Goal: Task Accomplishment & Management: Use online tool/utility

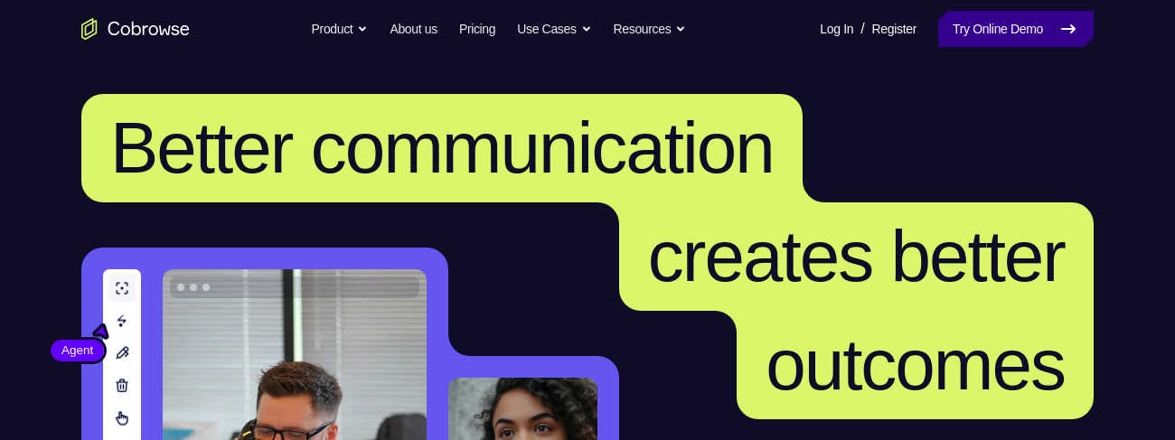
click at [989, 24] on link "Try Online Demo" at bounding box center [1017, 29] width 156 height 36
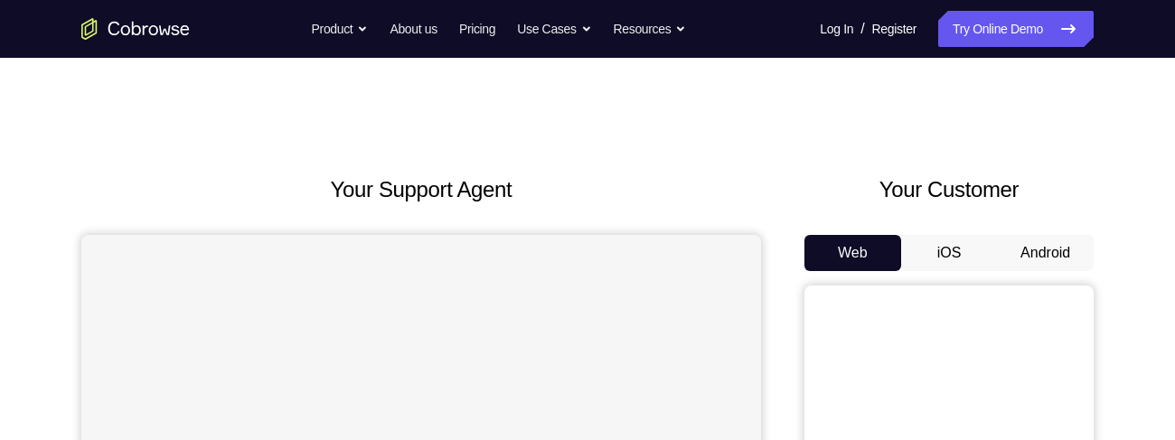
click at [1040, 245] on button "Android" at bounding box center [1045, 253] width 97 height 36
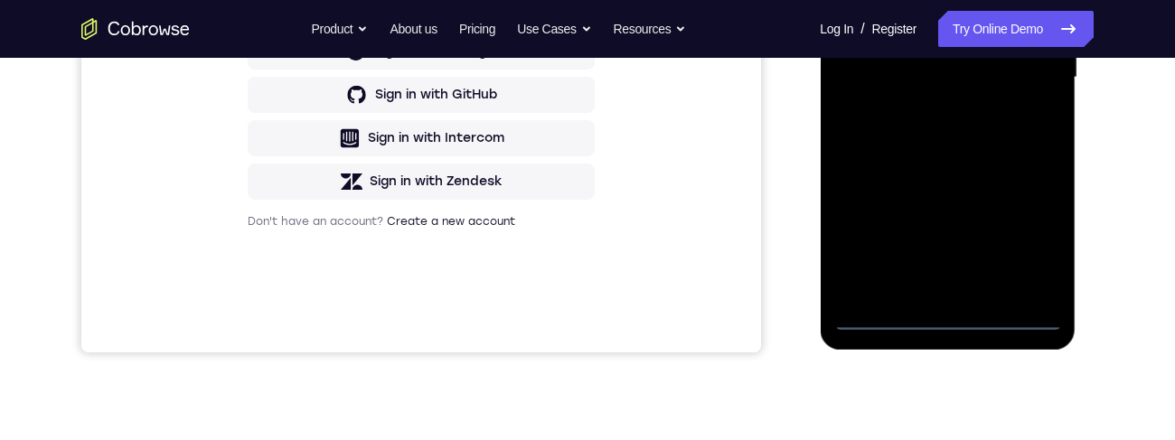
scroll to position [599, 0]
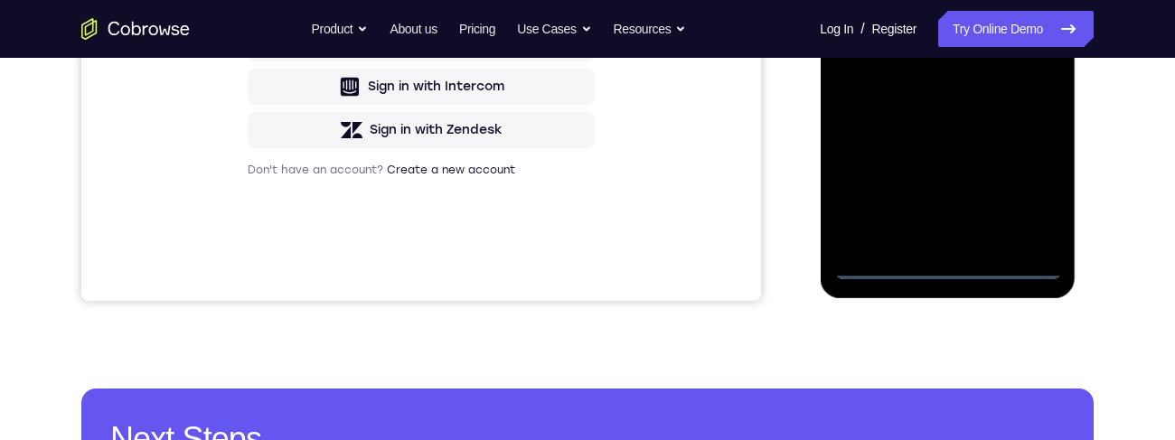
click at [1028, 186] on div at bounding box center [948, 26] width 228 height 506
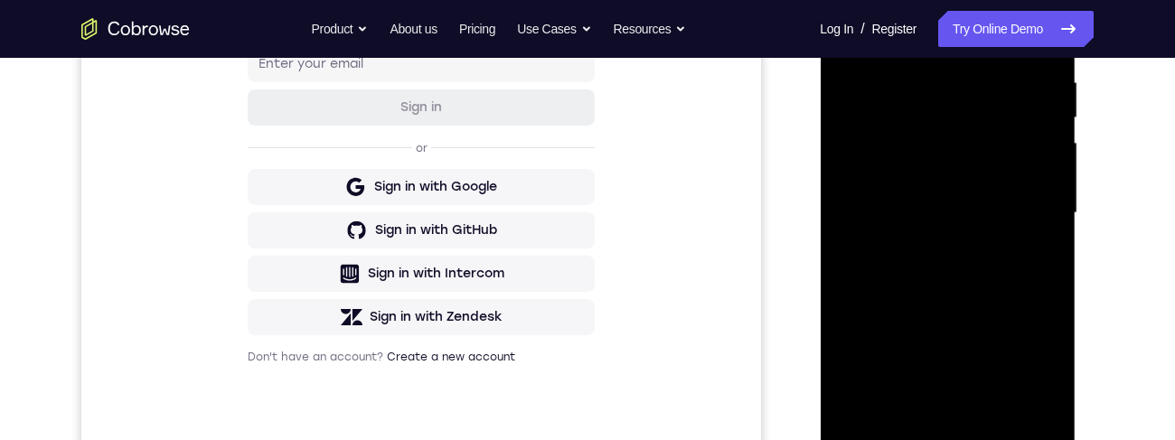
click at [914, 35] on div at bounding box center [948, 213] width 228 height 506
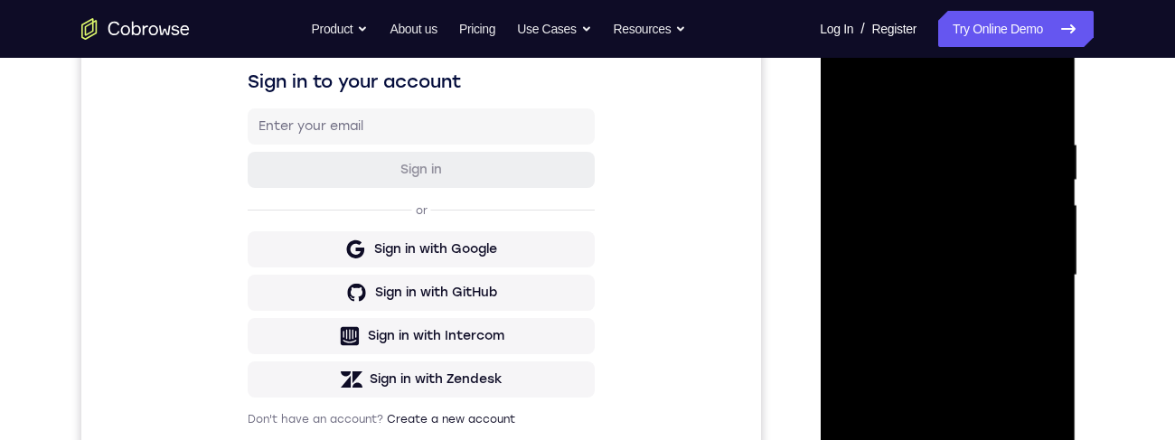
click at [1024, 265] on div at bounding box center [948, 276] width 228 height 506
click at [924, 310] on div at bounding box center [948, 276] width 228 height 506
click at [908, 257] on div at bounding box center [948, 276] width 228 height 506
click at [962, 240] on div at bounding box center [948, 276] width 228 height 506
click at [947, 283] on div at bounding box center [948, 276] width 228 height 506
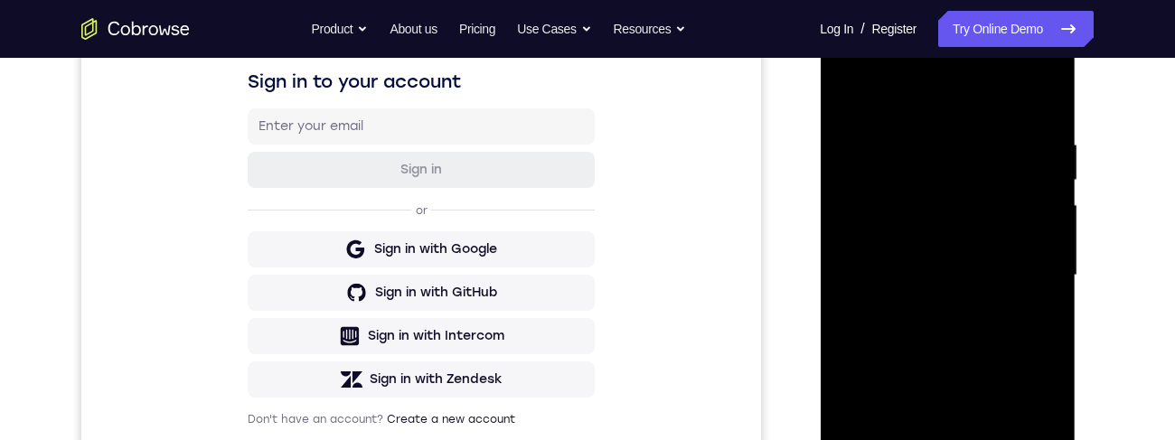
click at [969, 335] on div at bounding box center [948, 276] width 228 height 506
click at [946, 325] on div at bounding box center [948, 276] width 228 height 506
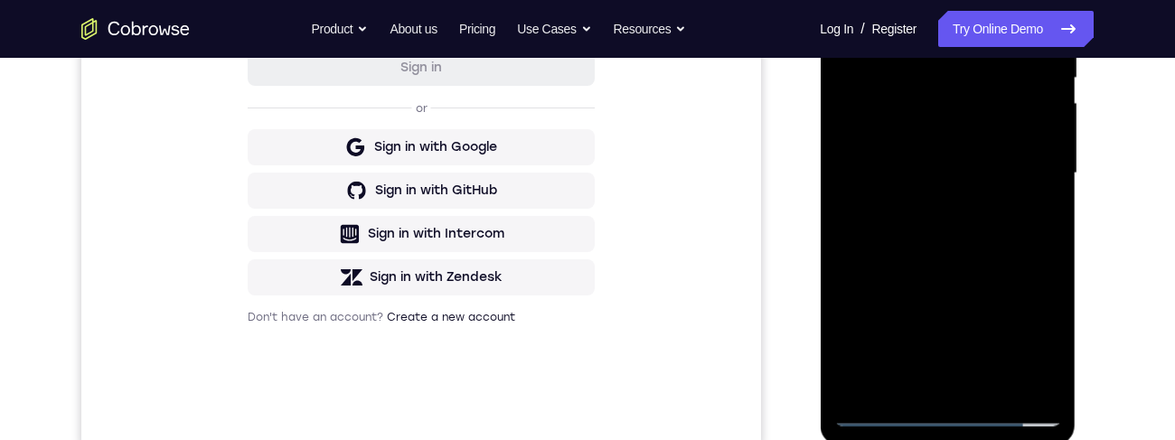
scroll to position [413, 0]
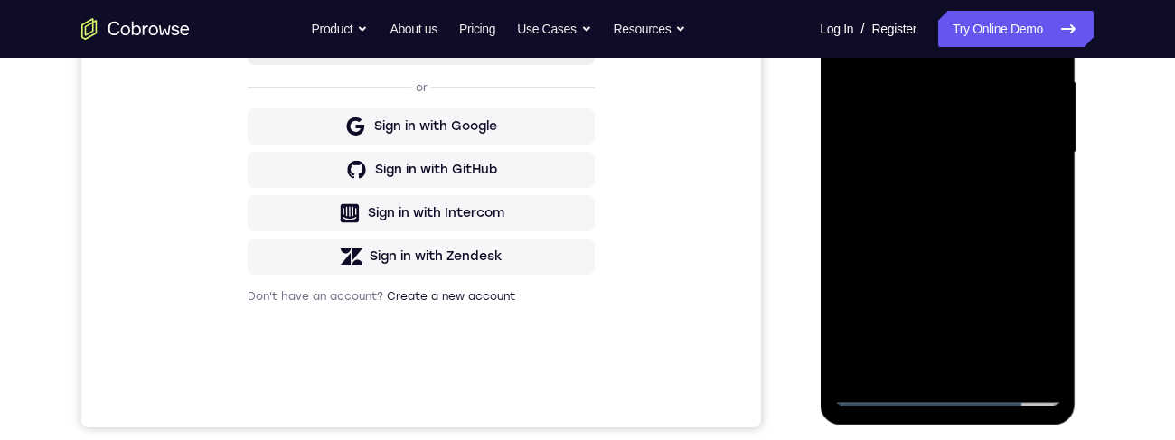
click at [955, 220] on div at bounding box center [948, 153] width 228 height 506
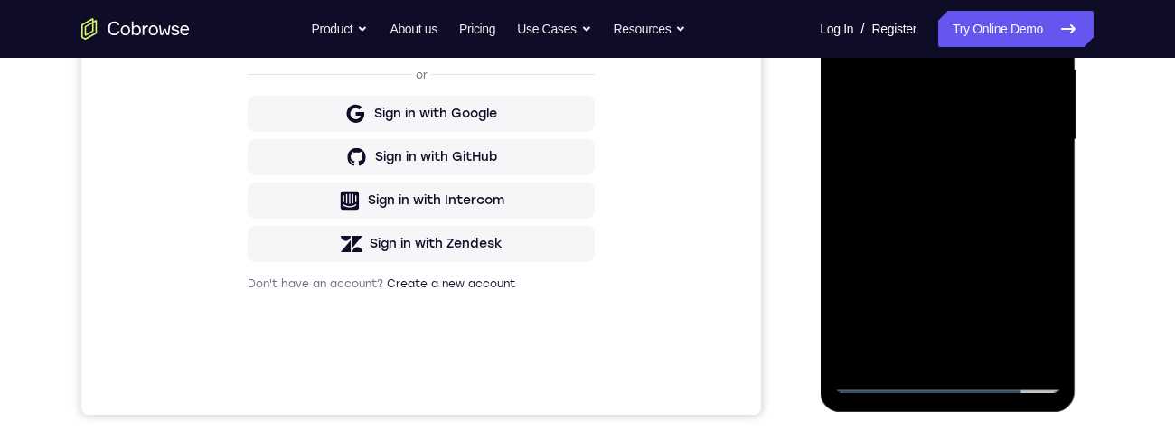
scroll to position [450, 0]
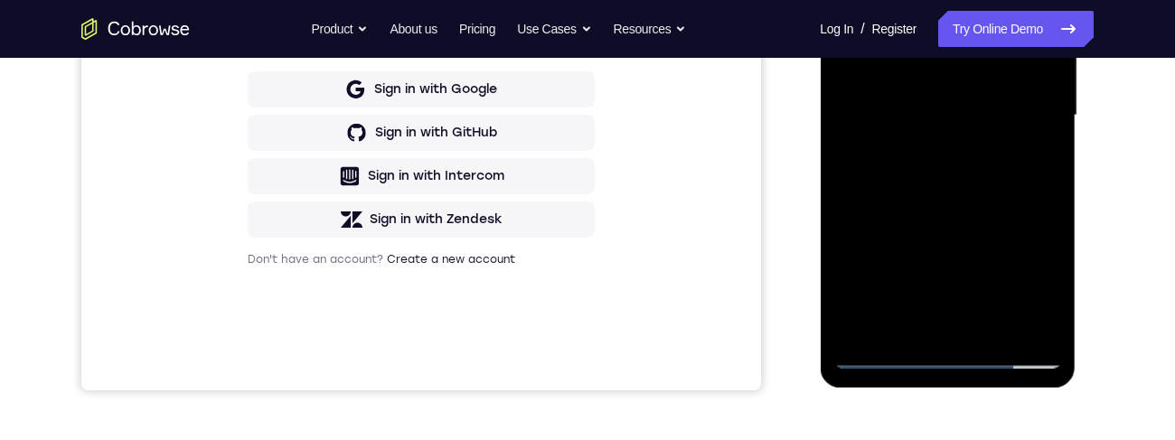
click at [991, 325] on div at bounding box center [948, 116] width 228 height 506
click at [997, 328] on div at bounding box center [948, 116] width 228 height 506
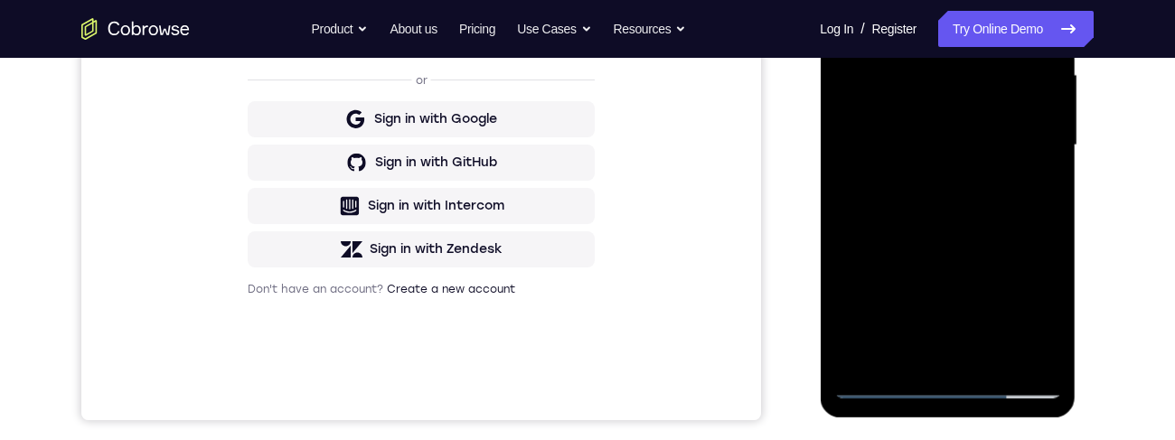
click at [957, 245] on div at bounding box center [948, 145] width 228 height 506
click at [967, 214] on div at bounding box center [948, 145] width 228 height 506
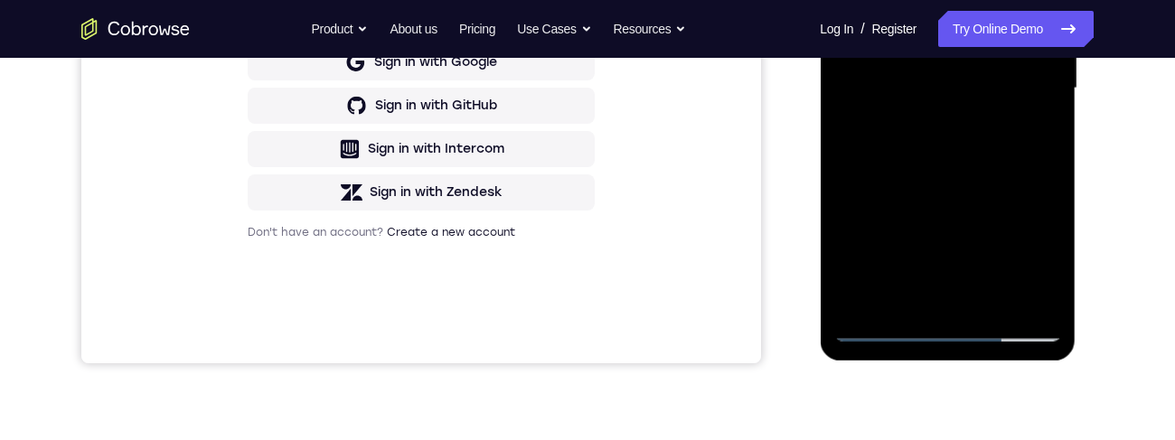
scroll to position [480, 0]
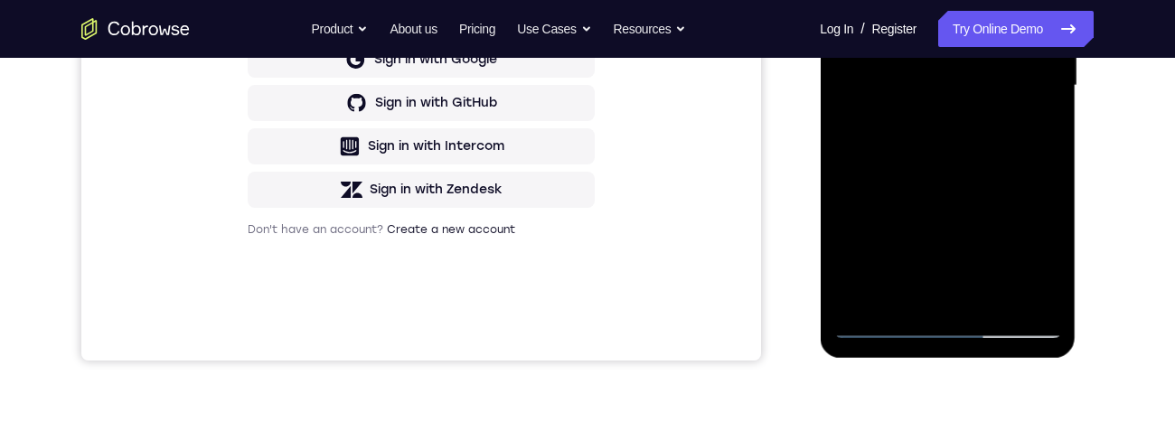
click at [1028, 129] on div at bounding box center [948, 86] width 228 height 506
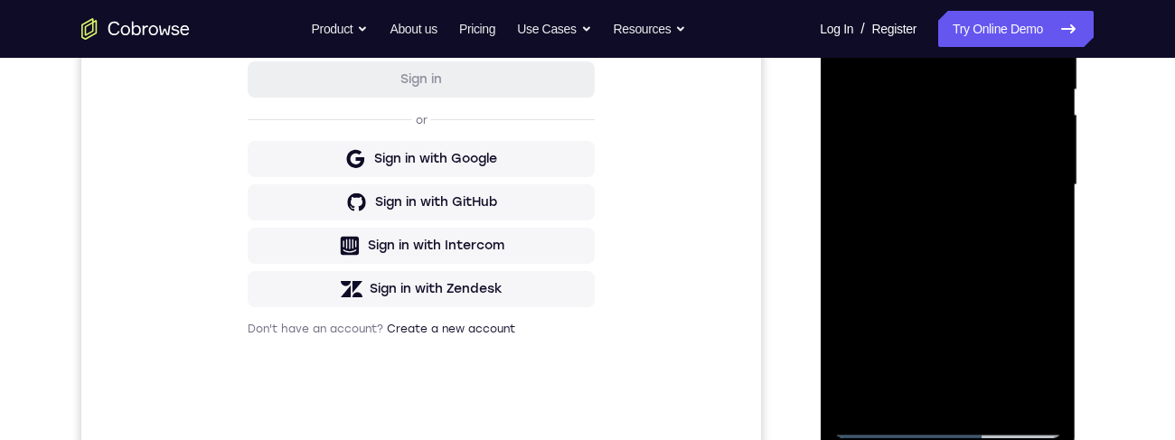
click at [1027, 230] on div at bounding box center [948, 185] width 228 height 506
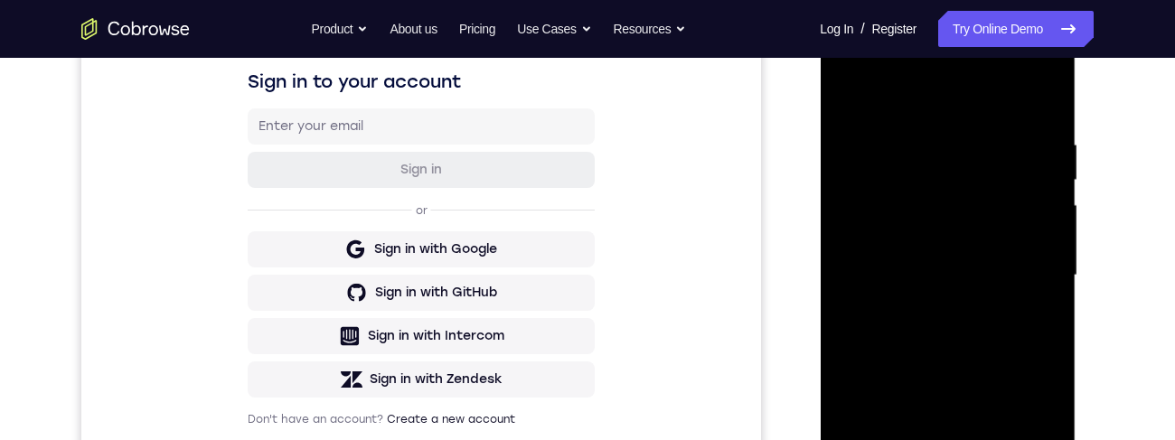
scroll to position [250, 0]
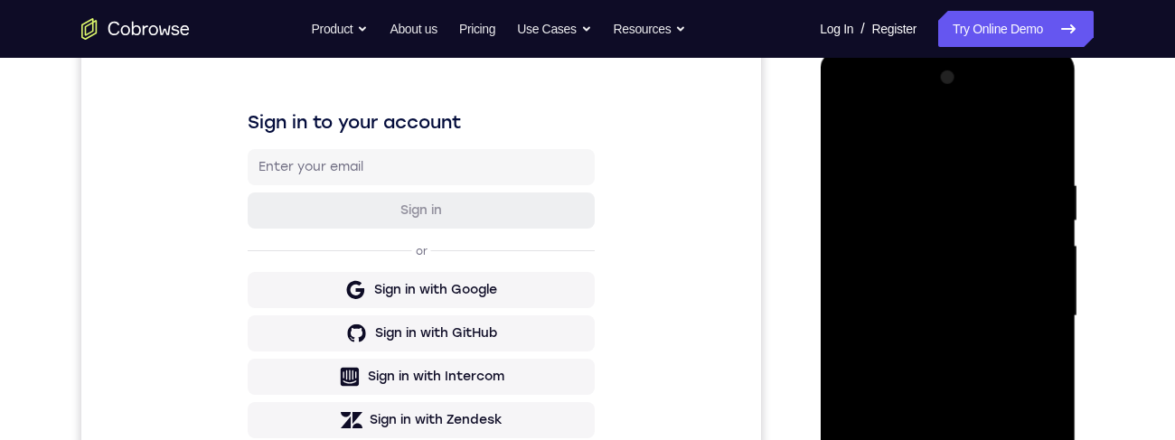
click at [1036, 316] on div at bounding box center [948, 316] width 228 height 506
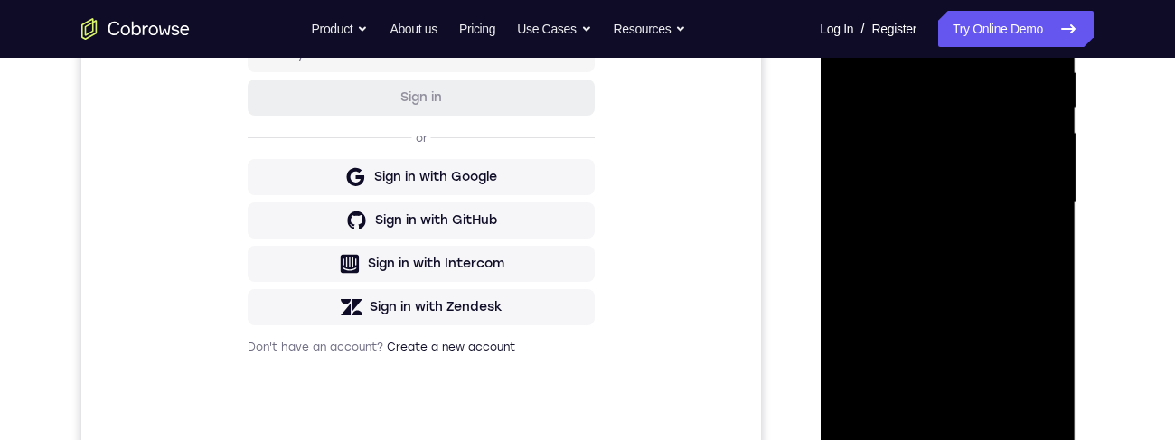
scroll to position [382, 0]
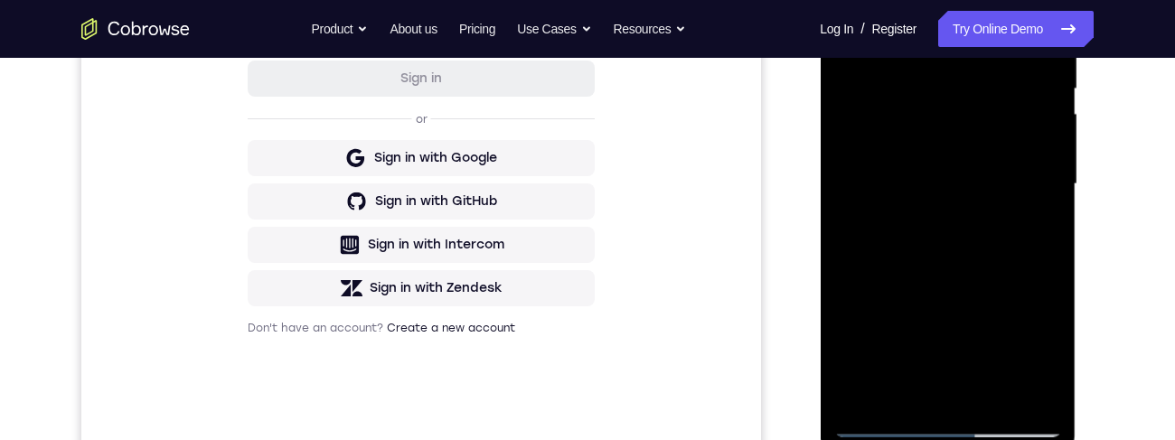
click at [985, 346] on div at bounding box center [948, 184] width 228 height 506
click at [925, 317] on div at bounding box center [948, 184] width 228 height 506
click at [944, 178] on div at bounding box center [948, 184] width 228 height 506
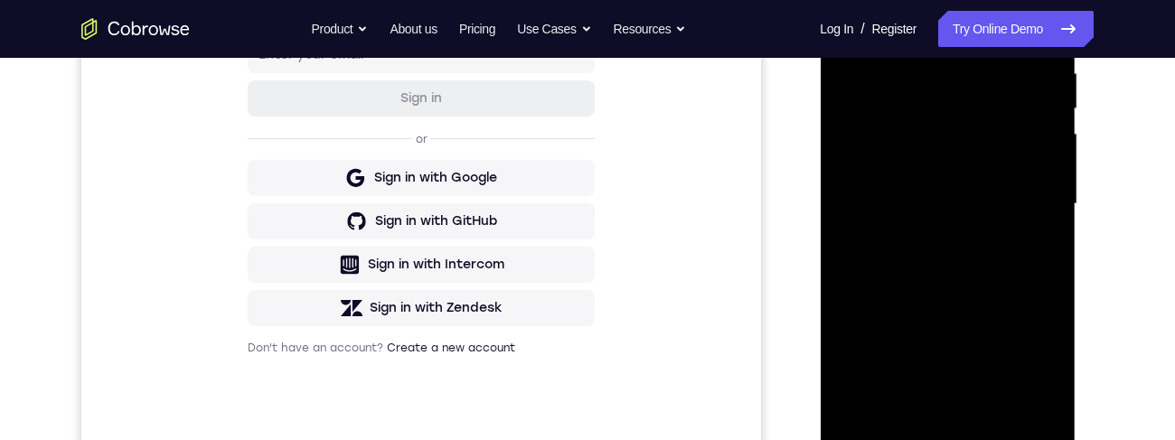
scroll to position [288, 0]
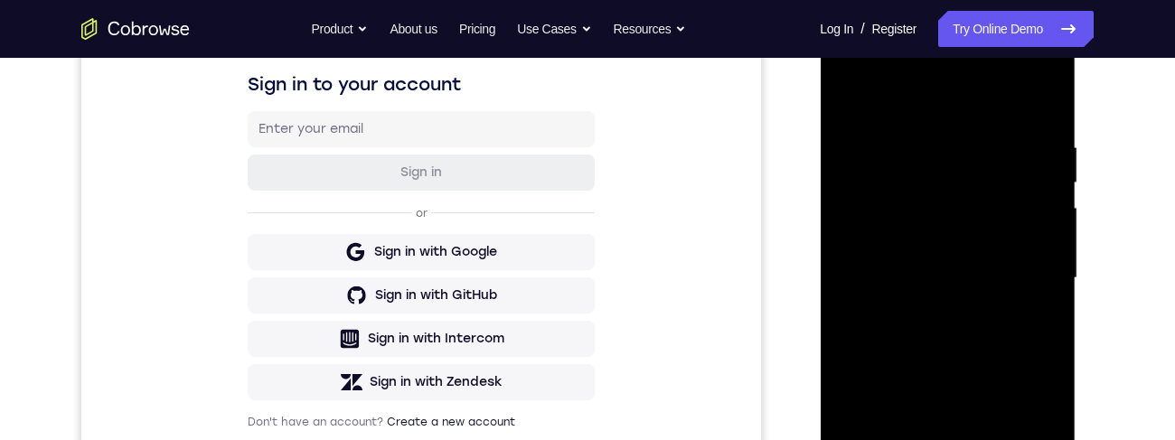
click at [849, 96] on div at bounding box center [948, 278] width 228 height 506
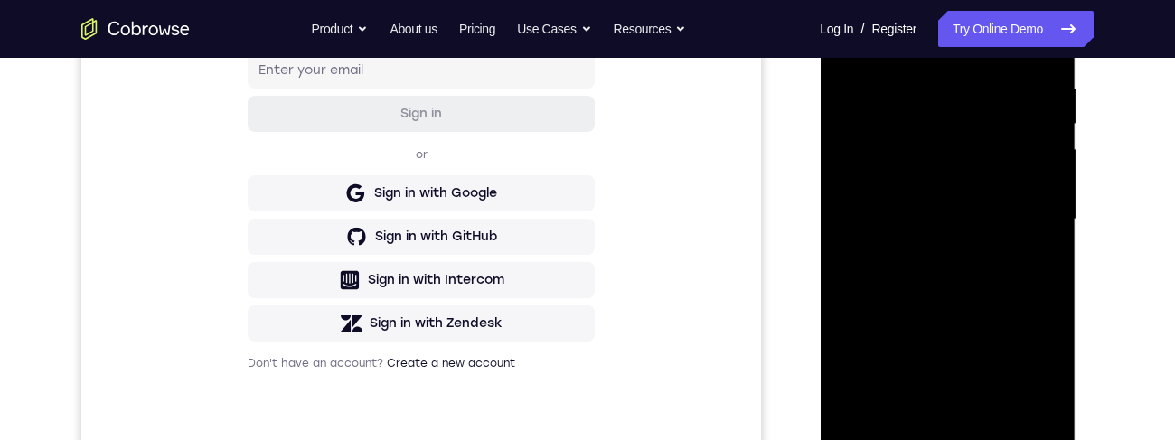
click at [957, 246] on div at bounding box center [948, 220] width 228 height 506
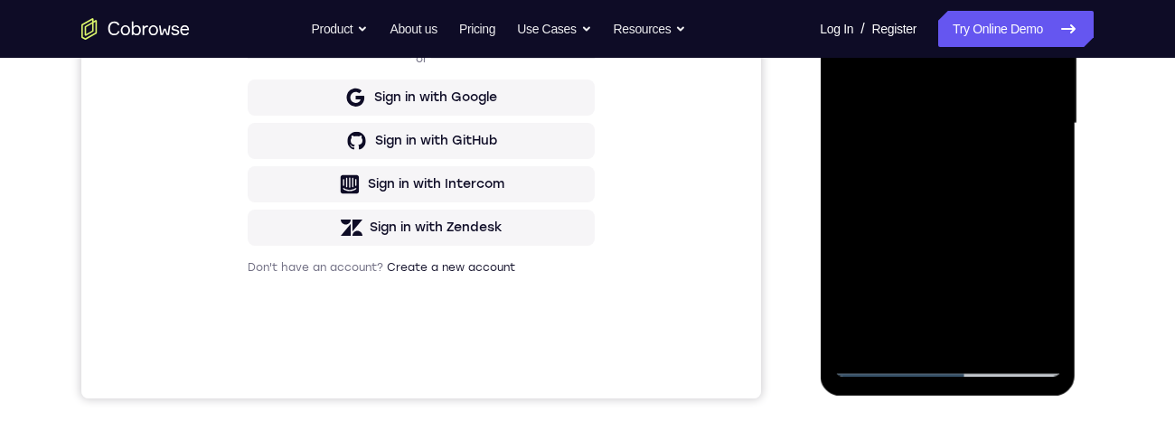
scroll to position [453, 0]
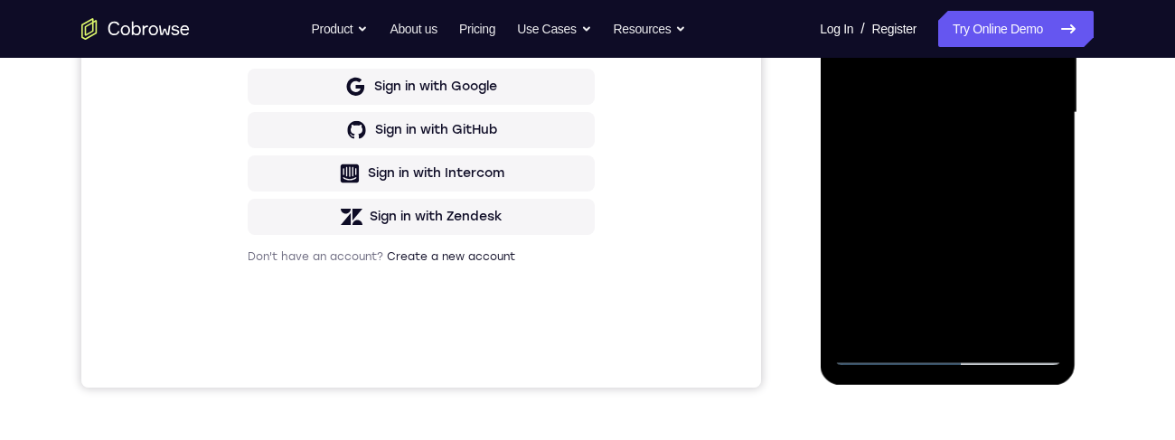
click at [1039, 160] on div at bounding box center [948, 113] width 228 height 506
click at [1034, 153] on div at bounding box center [948, 113] width 228 height 506
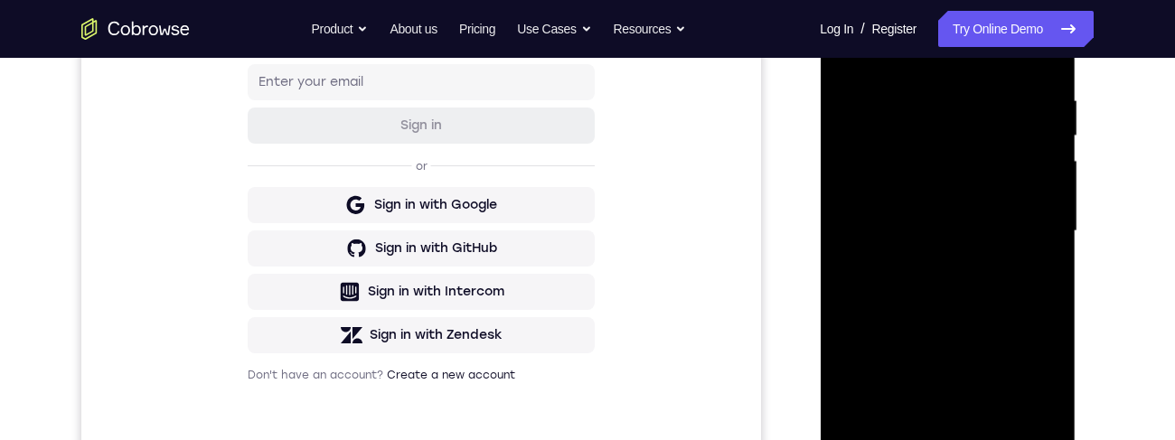
scroll to position [284, 0]
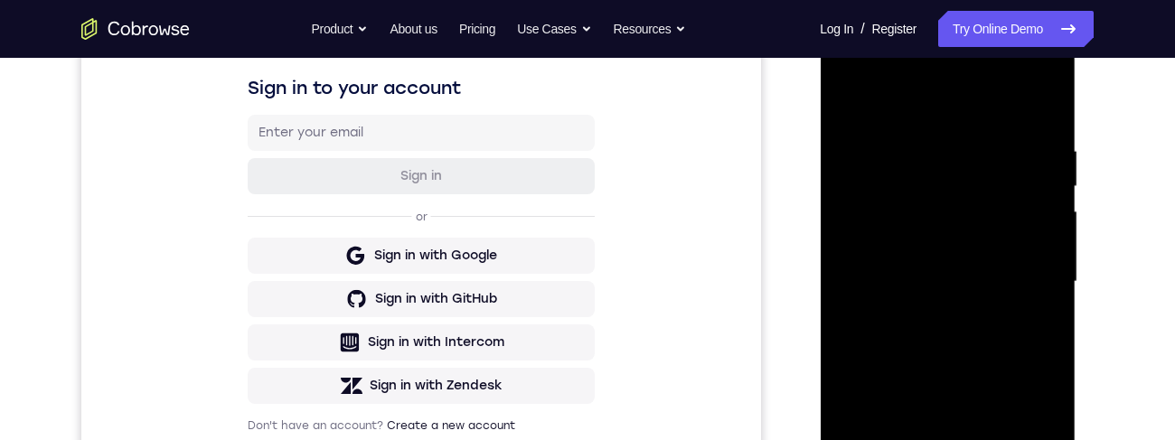
click at [854, 107] on div at bounding box center [948, 282] width 228 height 506
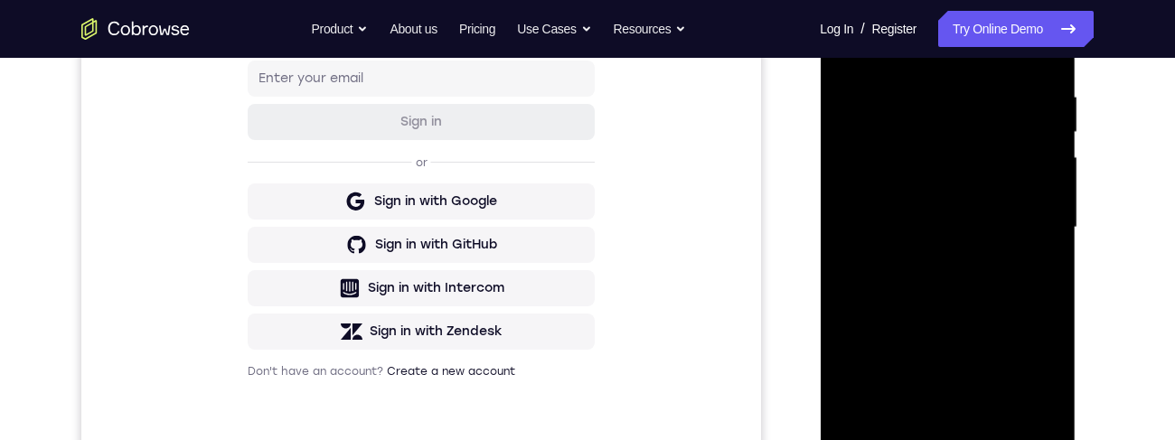
click at [950, 292] on div at bounding box center [948, 228] width 228 height 506
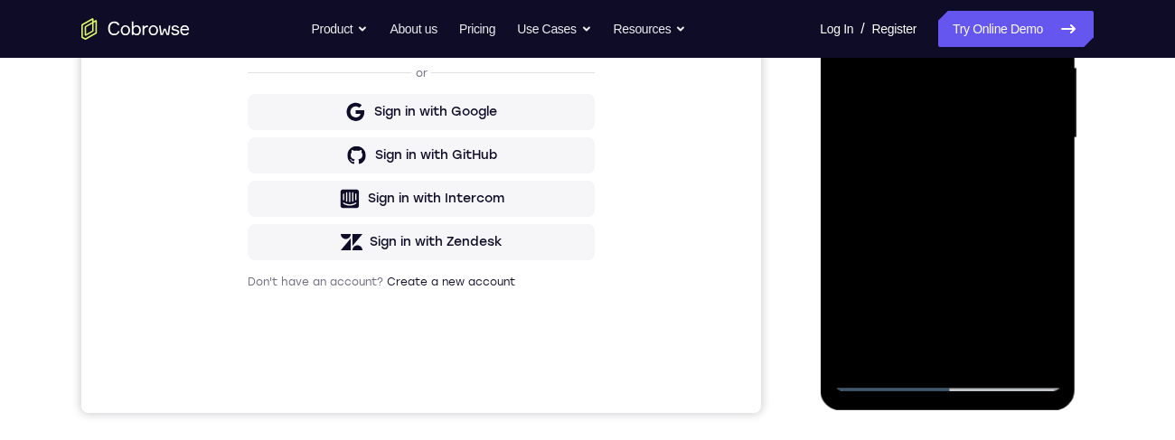
scroll to position [310, 0]
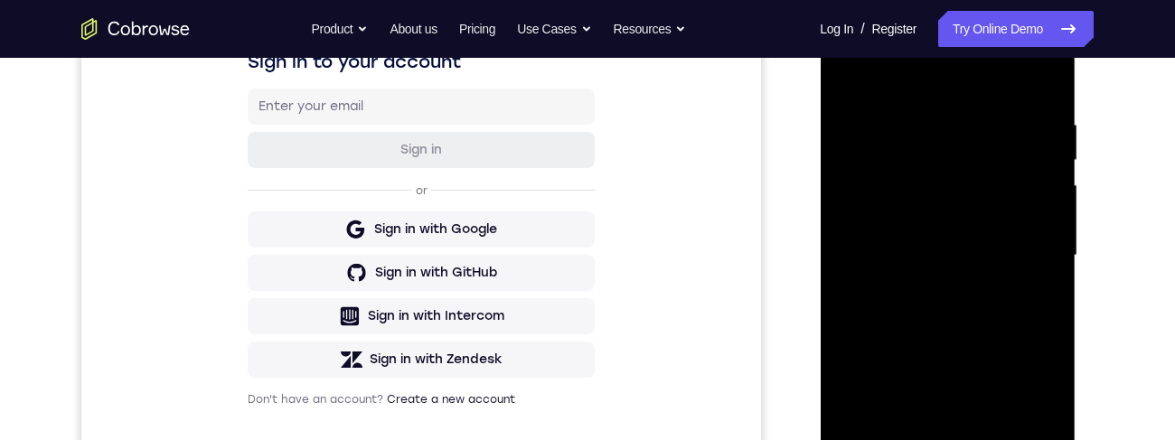
click at [852, 80] on div at bounding box center [948, 256] width 228 height 506
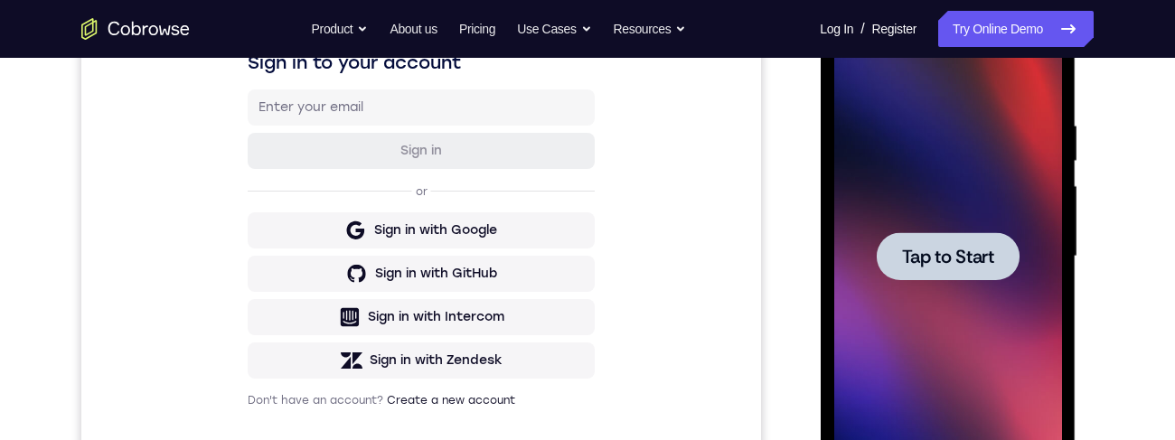
click at [899, 247] on div at bounding box center [947, 256] width 143 height 48
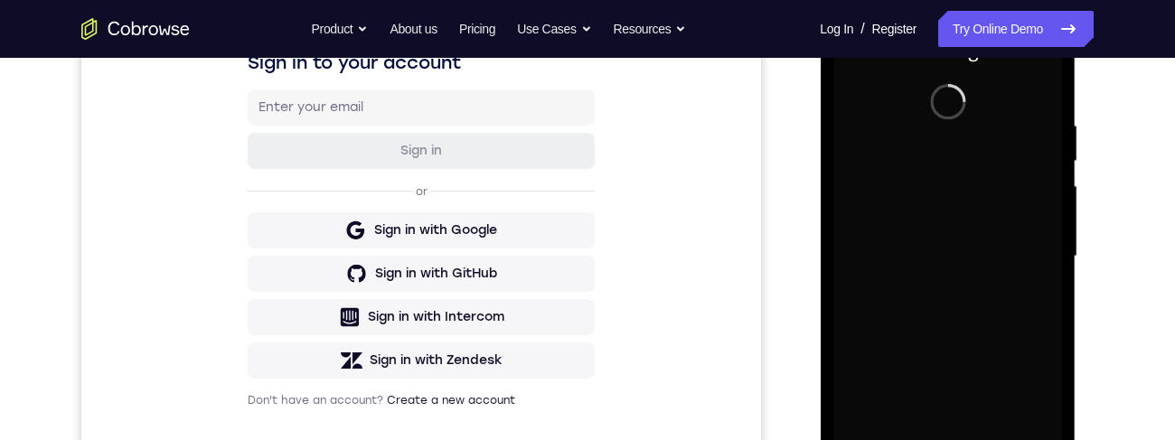
click at [909, 317] on div at bounding box center [948, 257] width 228 height 506
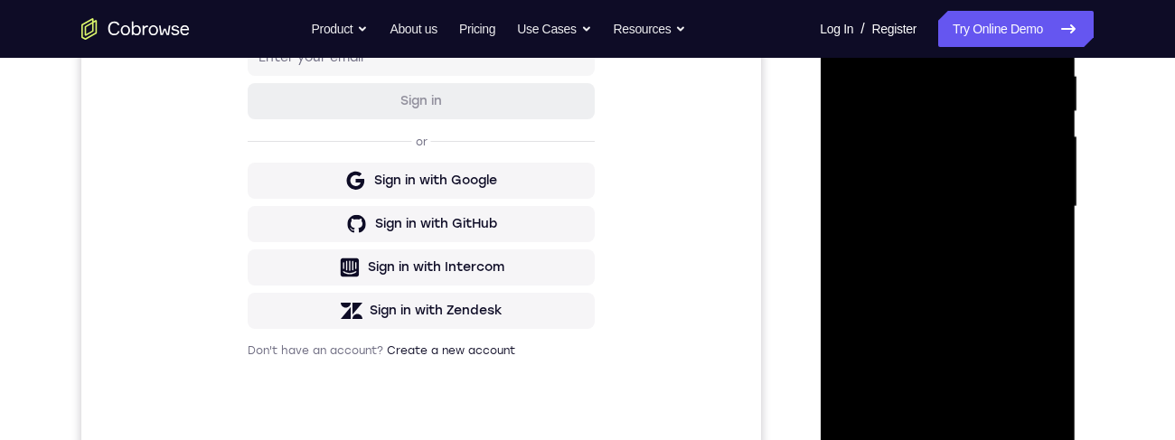
scroll to position [494, 0]
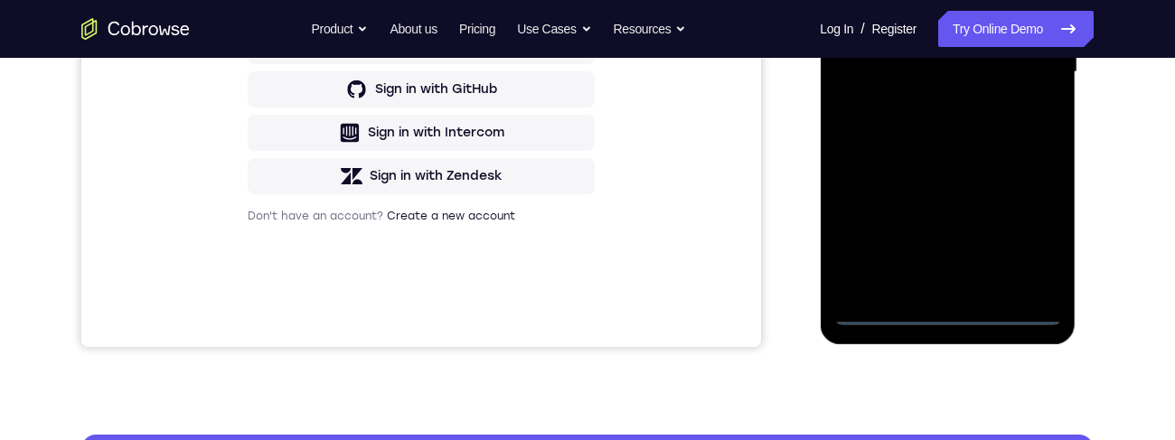
click at [948, 314] on div at bounding box center [948, 72] width 228 height 506
click at [1027, 222] on div at bounding box center [948, 72] width 228 height 506
click at [909, 0] on div at bounding box center [948, 72] width 228 height 506
click at [1024, 62] on div at bounding box center [948, 72] width 228 height 506
click at [926, 285] on div at bounding box center [948, 72] width 228 height 506
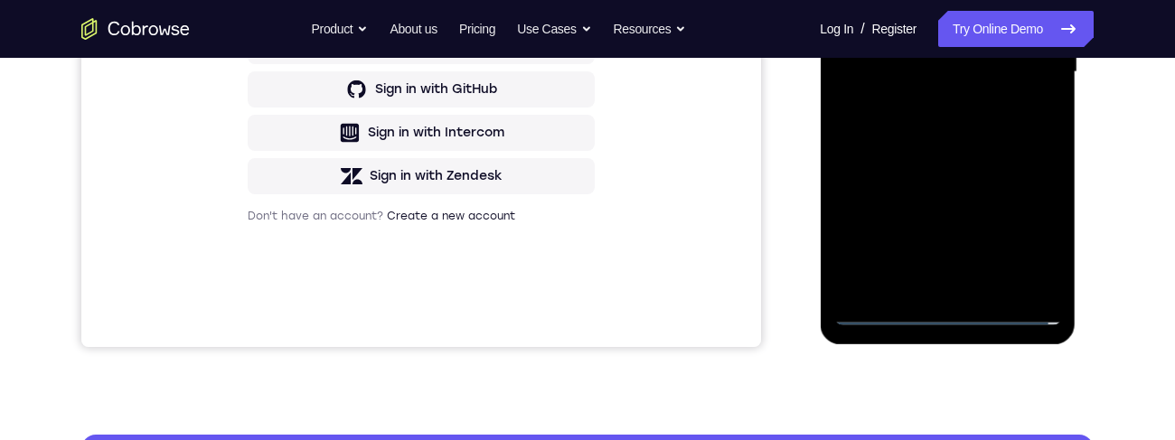
scroll to position [453, 0]
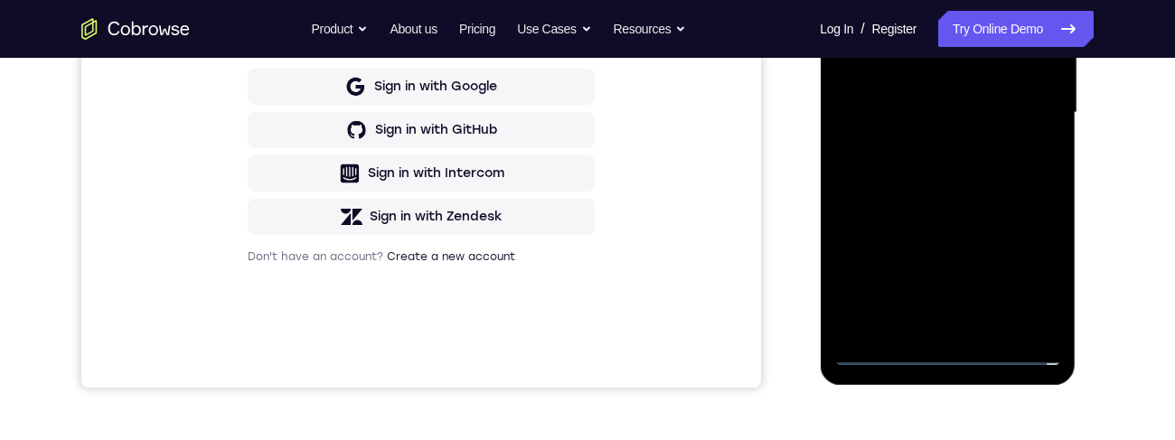
click at [893, 102] on div at bounding box center [948, 113] width 228 height 506
click at [935, 70] on div at bounding box center [948, 113] width 228 height 506
click at [958, 111] on div at bounding box center [948, 113] width 228 height 506
click at [962, 175] on div at bounding box center [948, 113] width 228 height 506
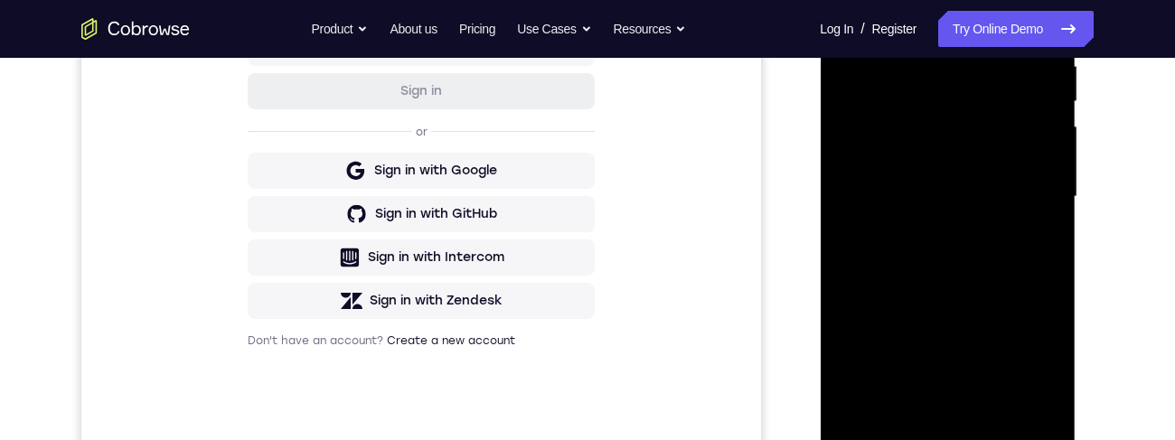
scroll to position [590, 0]
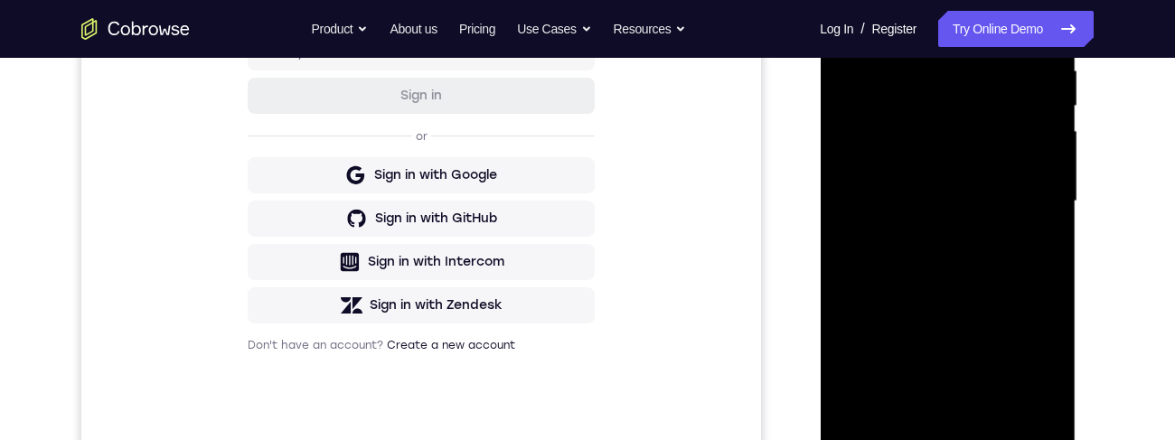
scroll to position [366, 0]
click at [952, 268] on div at bounding box center [948, 200] width 228 height 506
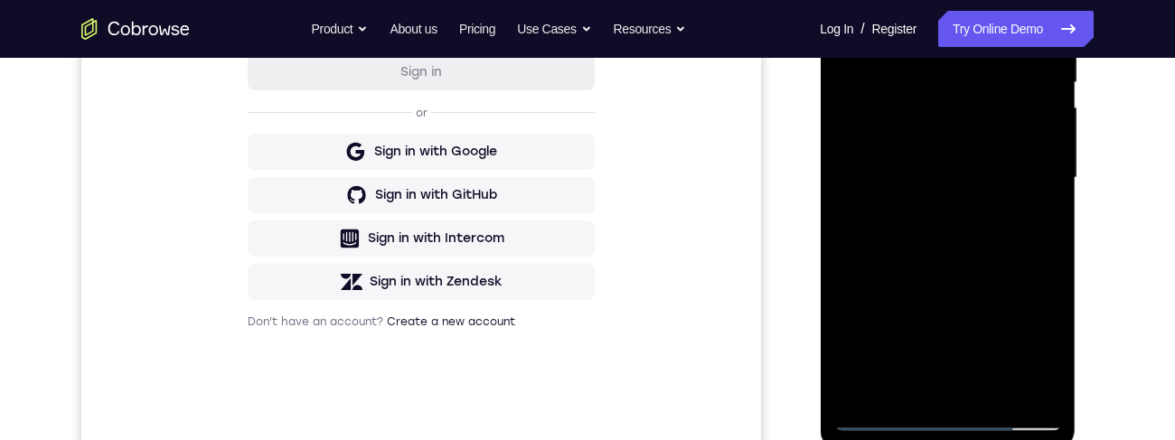
scroll to position [391, 0]
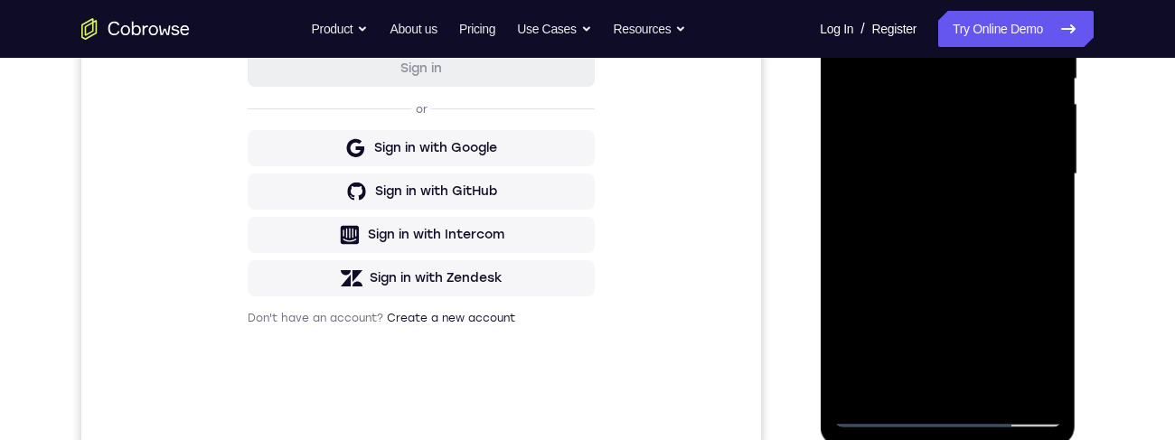
click at [1047, 283] on div at bounding box center [948, 174] width 228 height 506
click at [996, 390] on div at bounding box center [948, 174] width 228 height 506
click at [952, 276] on div at bounding box center [948, 174] width 228 height 506
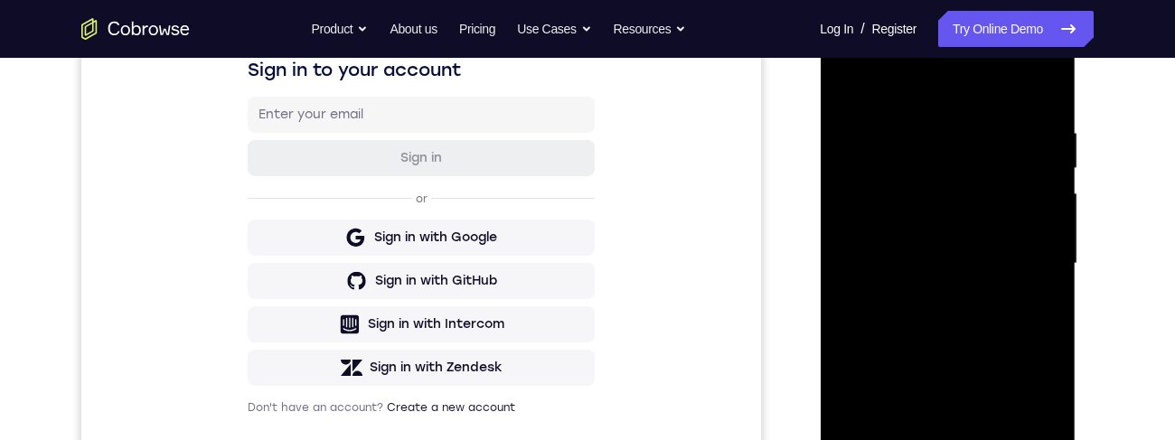
click at [965, 245] on div at bounding box center [948, 264] width 228 height 506
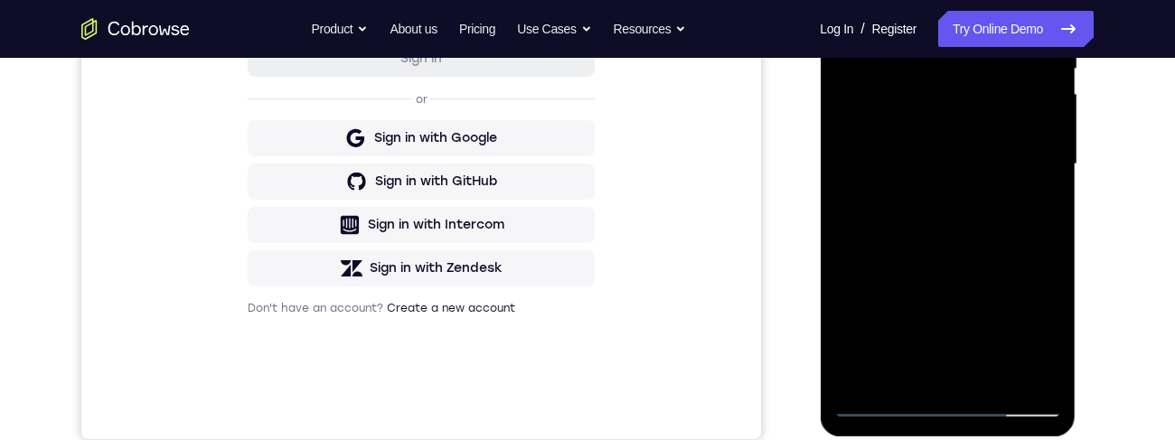
scroll to position [380, 0]
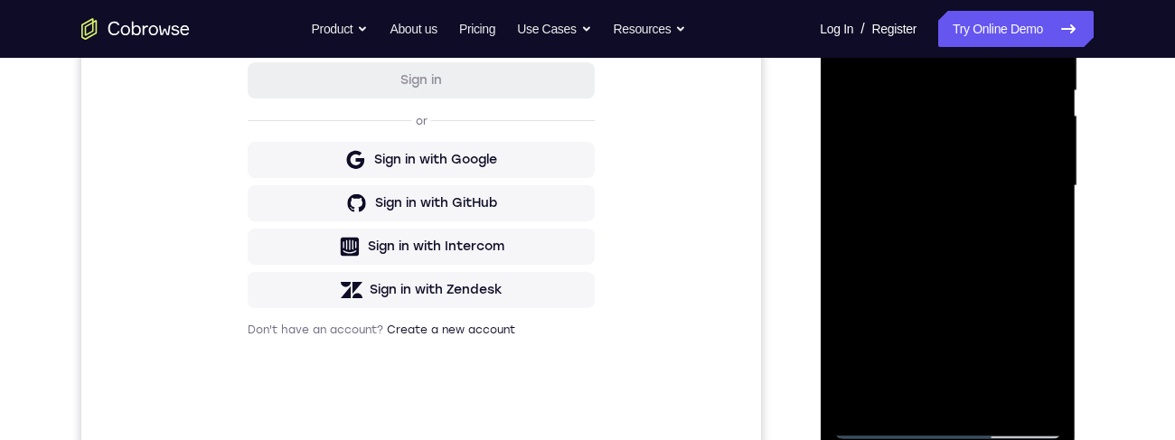
click at [909, 172] on div at bounding box center [948, 186] width 228 height 506
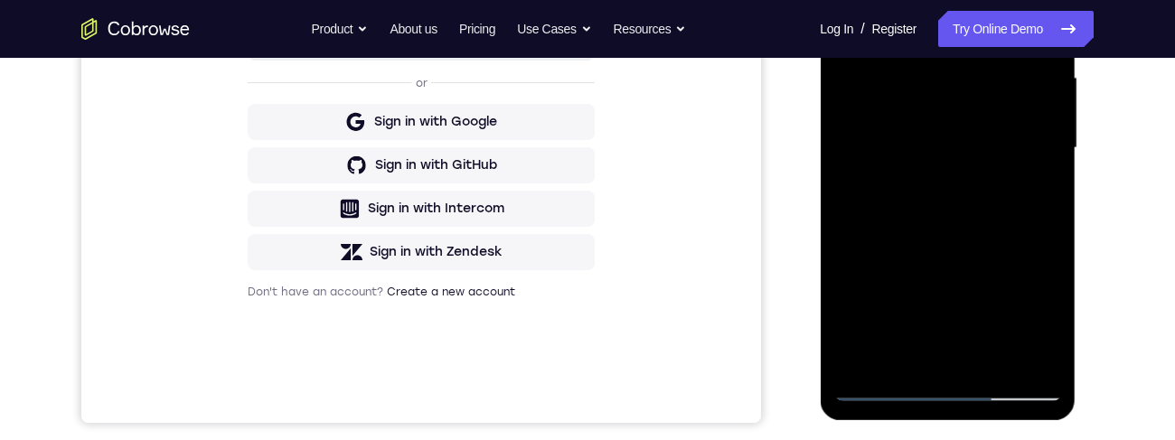
scroll to position [420, 0]
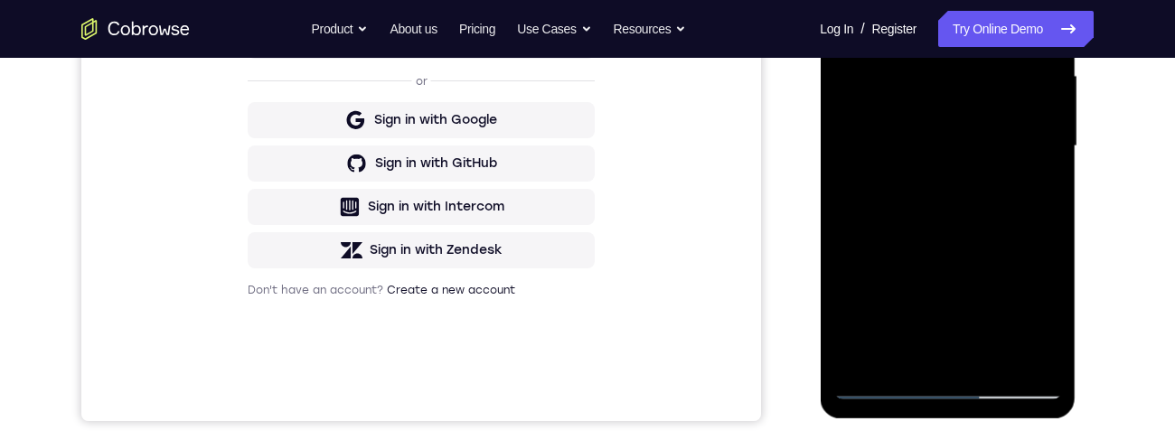
click at [1031, 201] on div at bounding box center [948, 146] width 228 height 506
click at [1029, 187] on div at bounding box center [948, 146] width 228 height 506
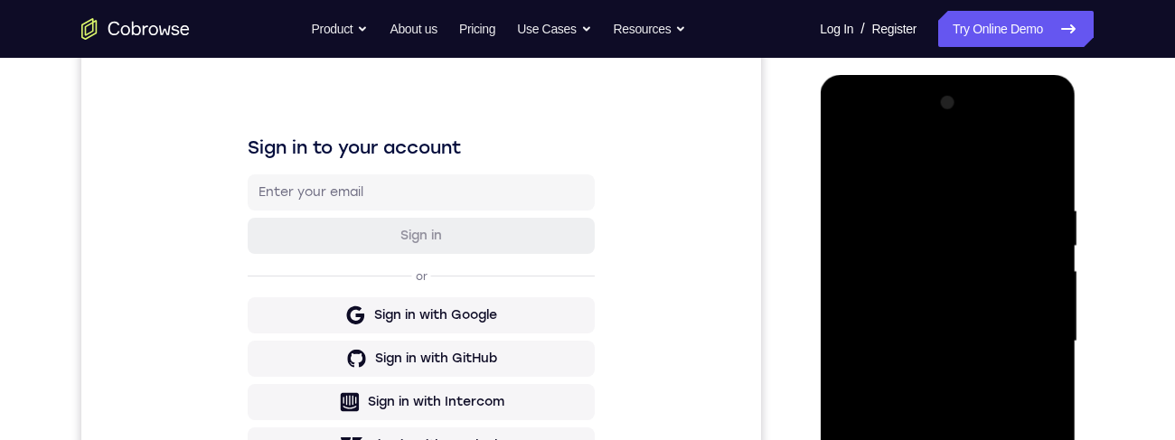
scroll to position [214, 0]
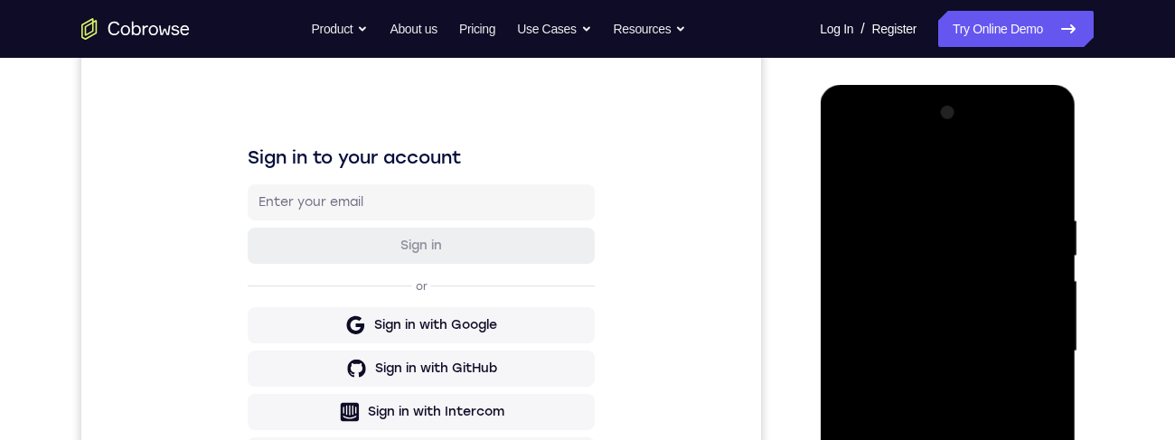
click at [849, 178] on div at bounding box center [948, 352] width 228 height 506
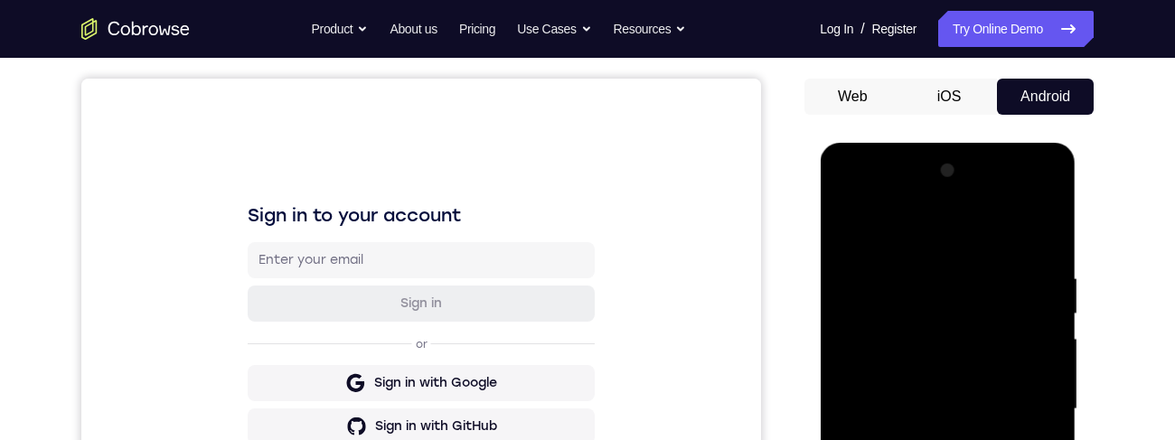
scroll to position [194, 0]
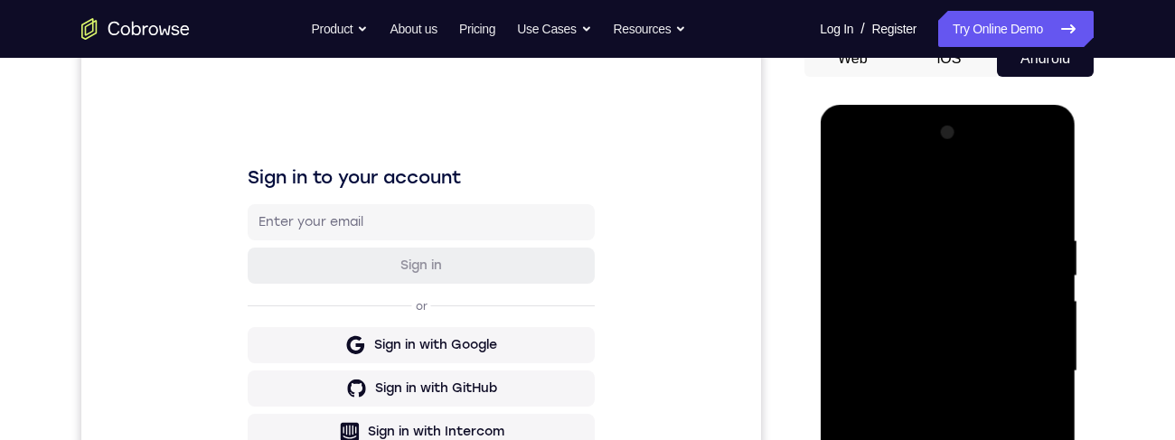
click at [848, 189] on div at bounding box center [948, 371] width 228 height 506
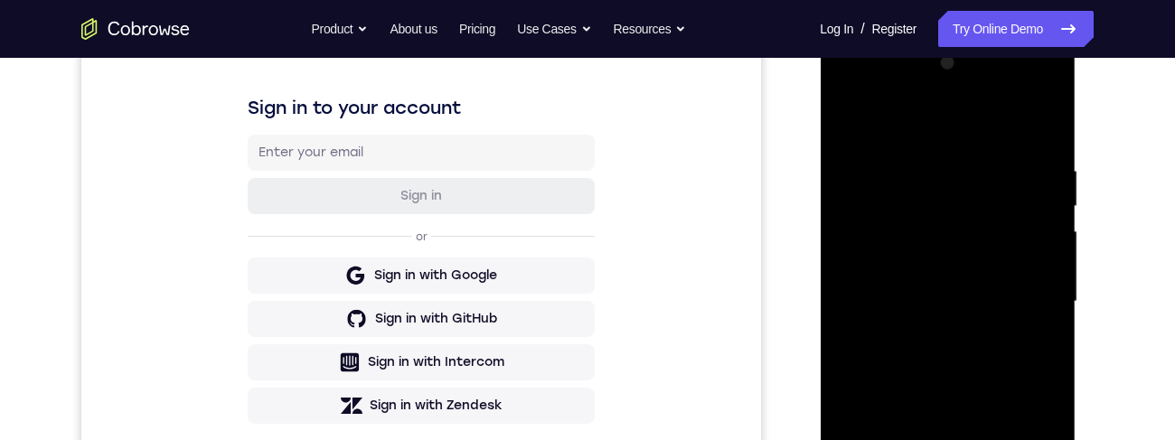
scroll to position [315, 0]
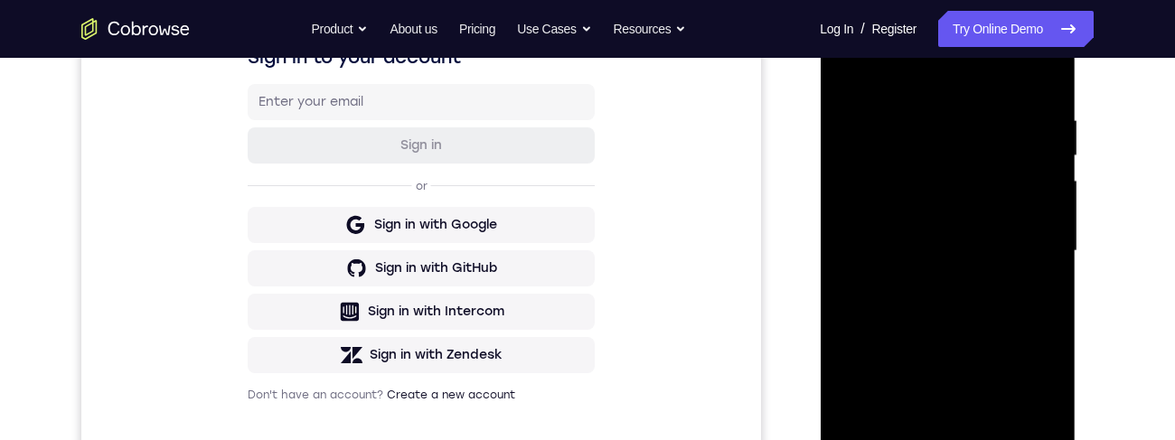
click at [845, 351] on div at bounding box center [948, 251] width 228 height 506
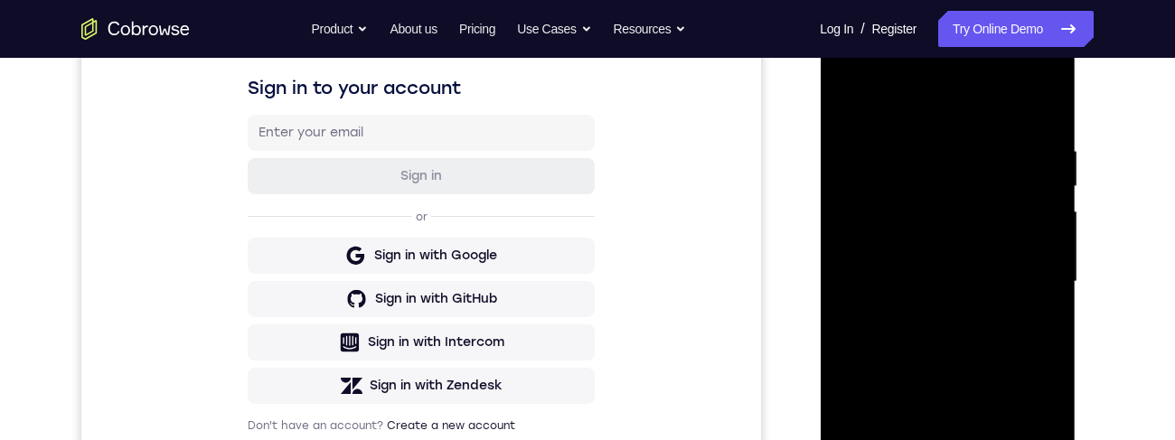
scroll to position [286, 0]
click at [899, 348] on div at bounding box center [948, 280] width 228 height 506
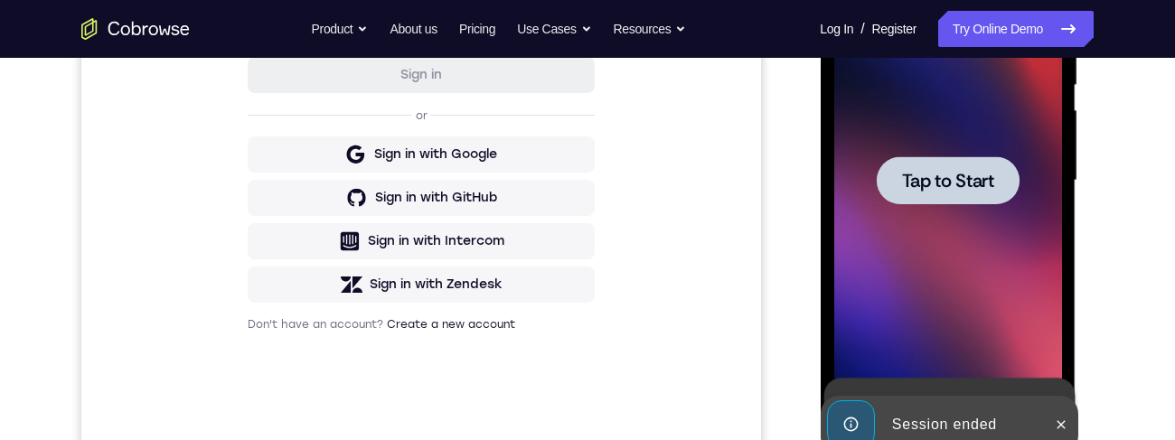
scroll to position [0, 0]
